Goal: Check status: Check status

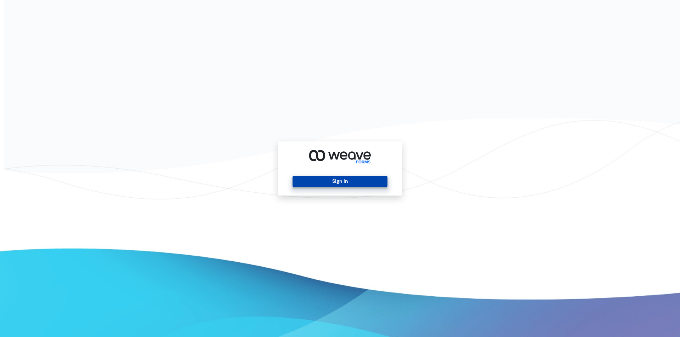
click at [315, 181] on button "Sign In" at bounding box center [339, 181] width 95 height 11
